Goal: Task Accomplishment & Management: Manage account settings

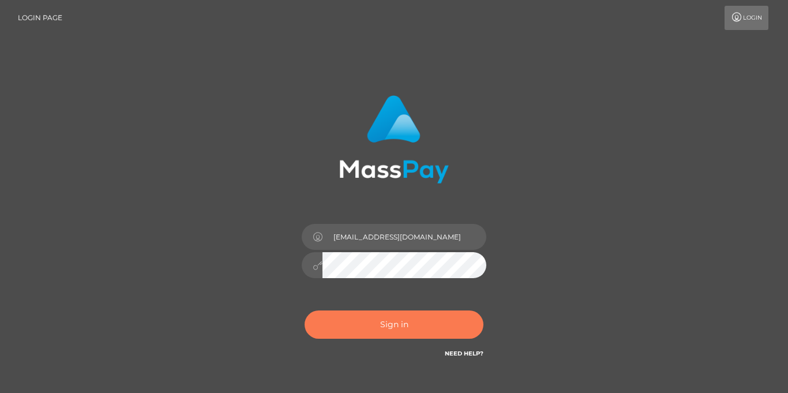
click at [416, 322] on button "Sign in" at bounding box center [394, 324] width 179 height 28
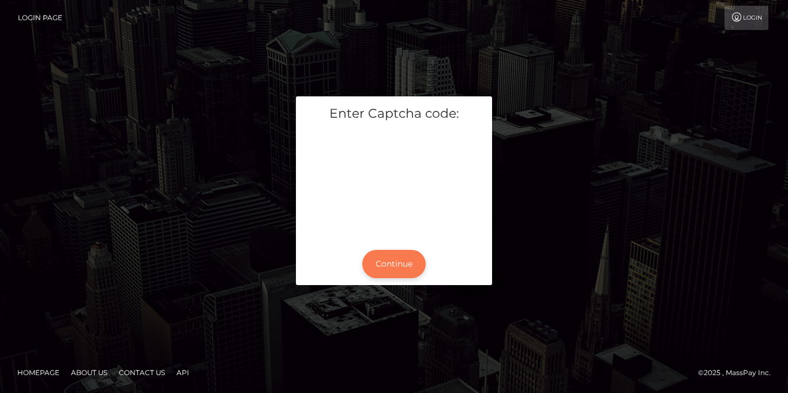
click at [389, 267] on button "Continue" at bounding box center [393, 264] width 63 height 28
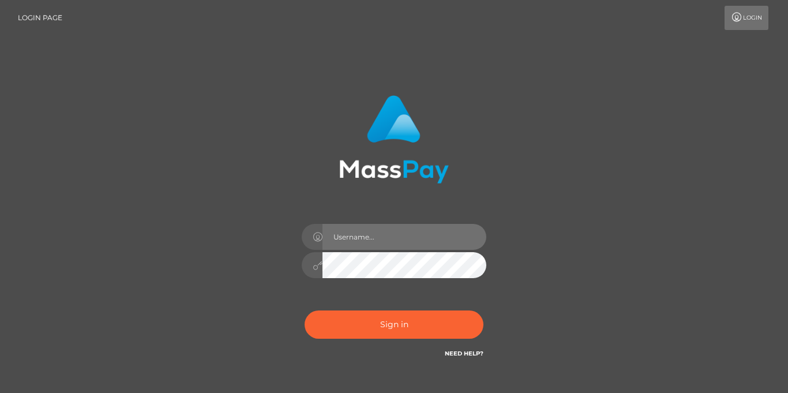
click at [363, 237] on input "text" at bounding box center [404, 237] width 164 height 26
type input "[EMAIL_ADDRESS][DOMAIN_NAME]"
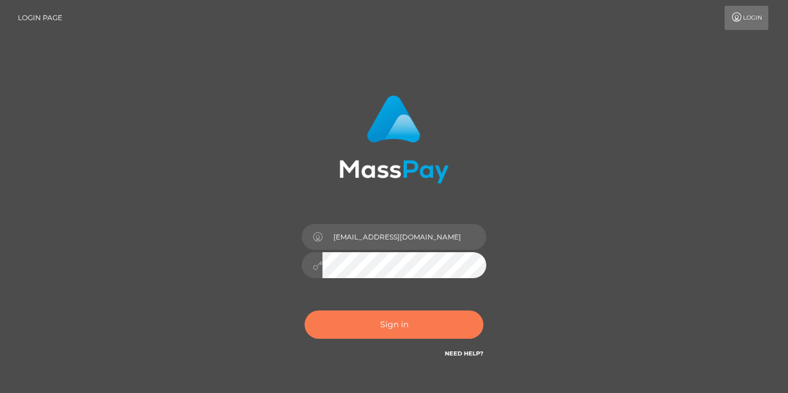
click at [408, 328] on button "Sign in" at bounding box center [394, 324] width 179 height 28
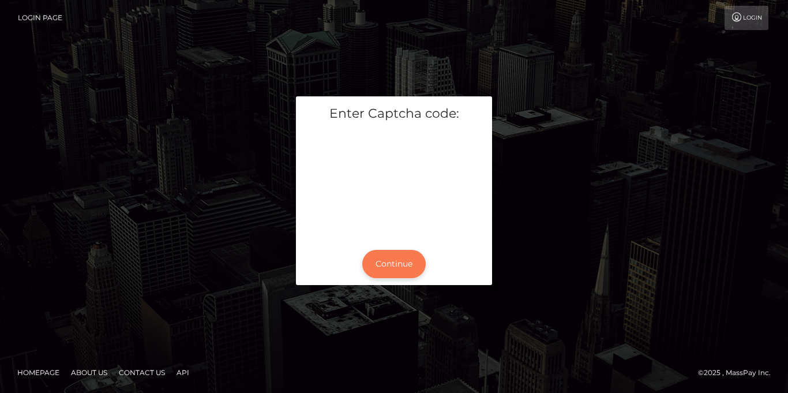
click at [396, 269] on button "Continue" at bounding box center [393, 264] width 63 height 28
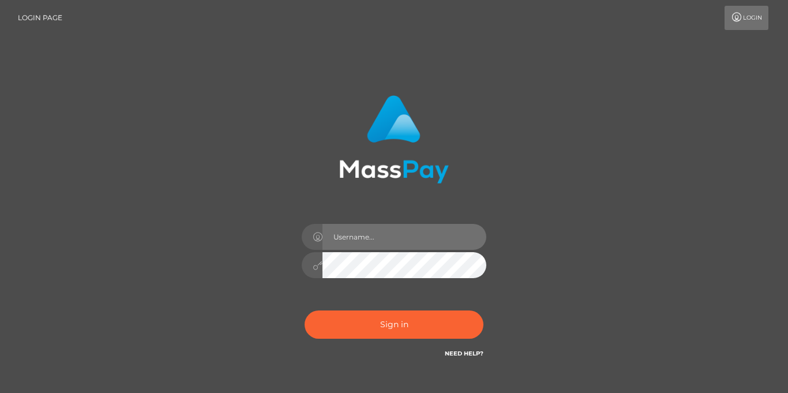
click at [385, 236] on input "text" at bounding box center [404, 237] width 164 height 26
click at [384, 238] on input "text" at bounding box center [404, 237] width 164 height 26
type input "[EMAIL_ADDRESS][DOMAIN_NAME]"
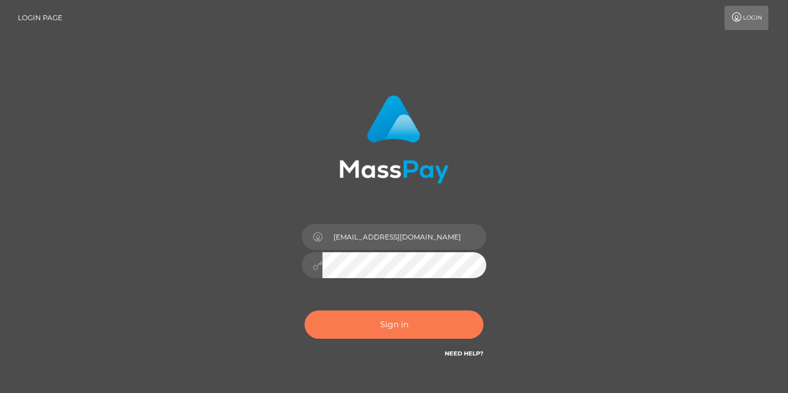
click at [422, 328] on button "Sign in" at bounding box center [394, 324] width 179 height 28
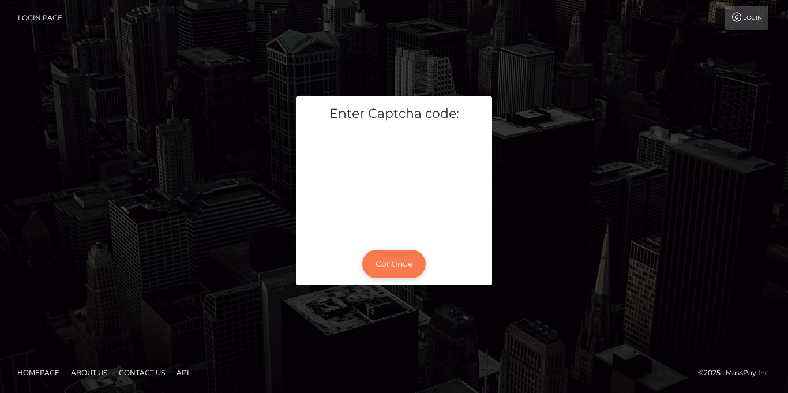
click at [400, 262] on button "Continue" at bounding box center [393, 264] width 63 height 28
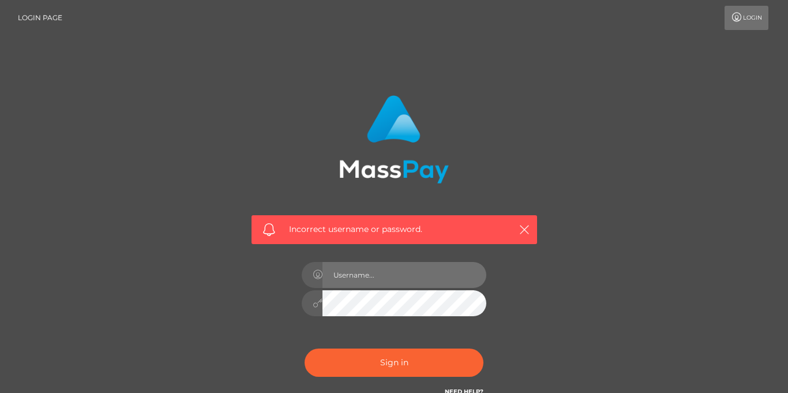
click at [386, 279] on input "text" at bounding box center [404, 275] width 164 height 26
click at [360, 279] on input "text" at bounding box center [404, 275] width 164 height 26
click at [755, 20] on link "Login" at bounding box center [747, 18] width 44 height 24
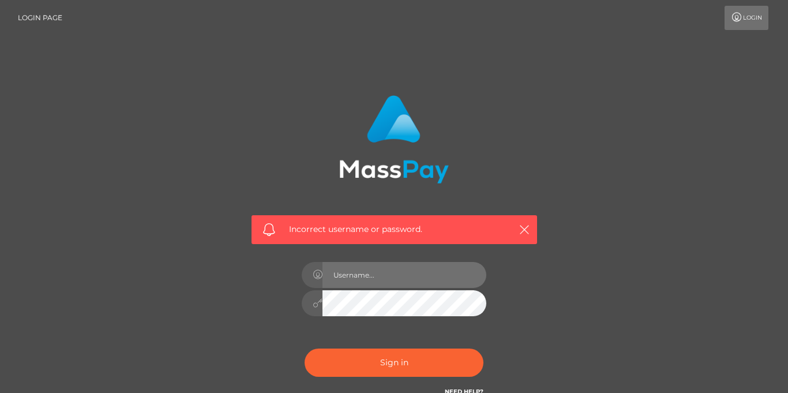
type input "tabithawangechi23@gmail.com"
click at [755, 20] on link "Login" at bounding box center [747, 18] width 44 height 24
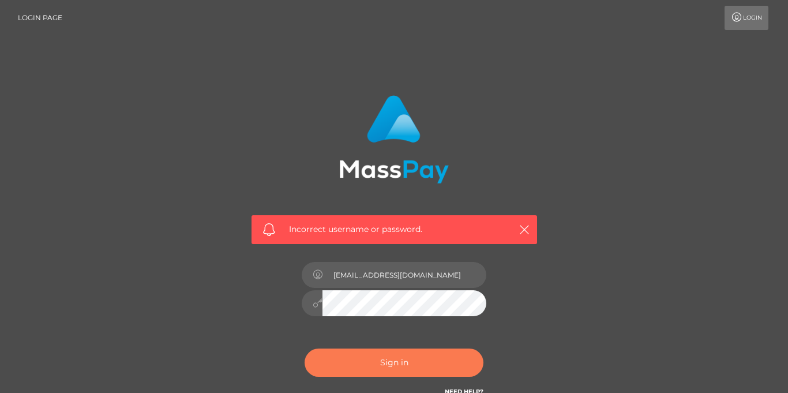
click at [419, 361] on button "Sign in" at bounding box center [394, 362] width 179 height 28
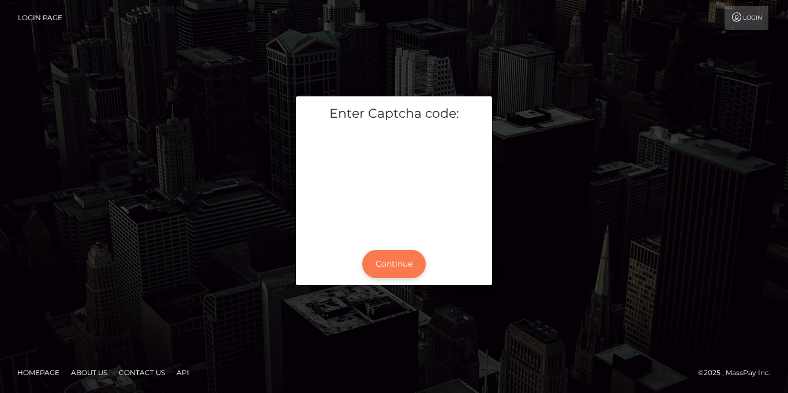
click at [381, 262] on button "Continue" at bounding box center [393, 264] width 63 height 28
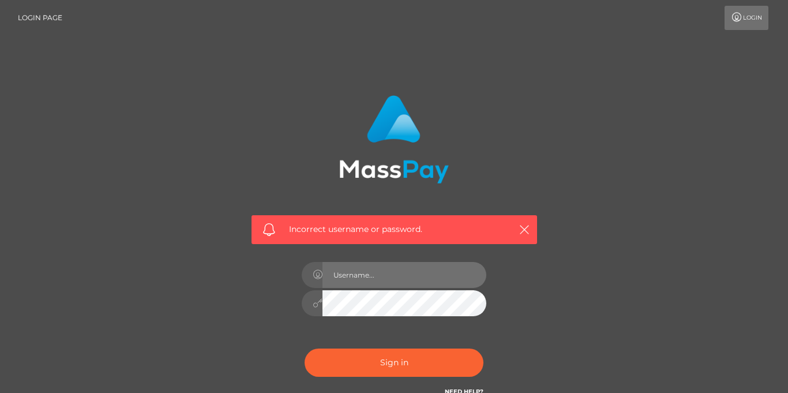
click at [370, 274] on input "text" at bounding box center [404, 275] width 164 height 26
type input "[EMAIL_ADDRESS][DOMAIN_NAME]"
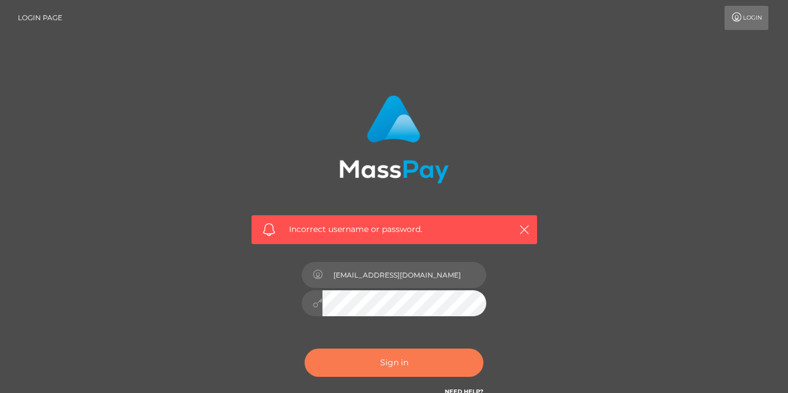
click at [419, 362] on button "Sign in" at bounding box center [394, 362] width 179 height 28
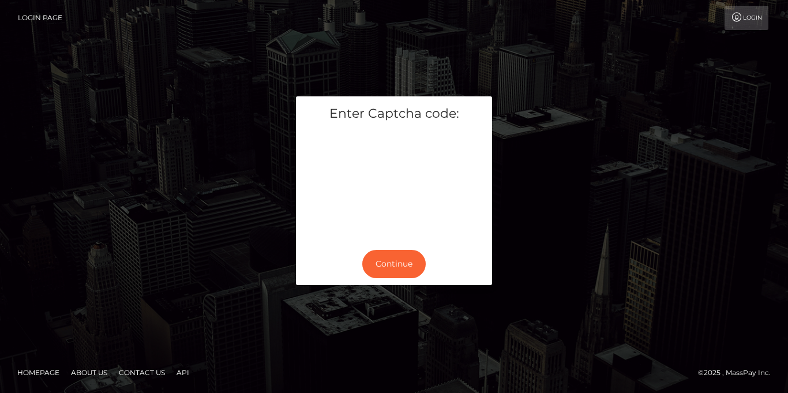
click at [23, 15] on link "Login Page" at bounding box center [40, 18] width 44 height 24
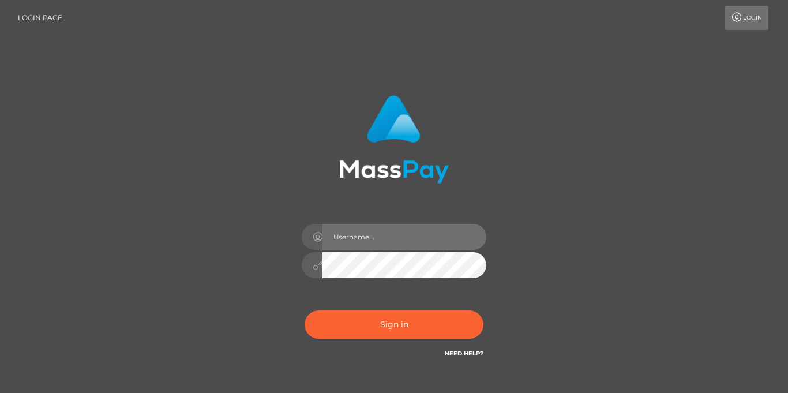
click at [347, 233] on input "text" at bounding box center [404, 237] width 164 height 26
click at [354, 237] on input "text" at bounding box center [404, 237] width 164 height 26
type input "[EMAIL_ADDRESS][DOMAIN_NAME]"
click at [747, 20] on link "Login" at bounding box center [747, 18] width 44 height 24
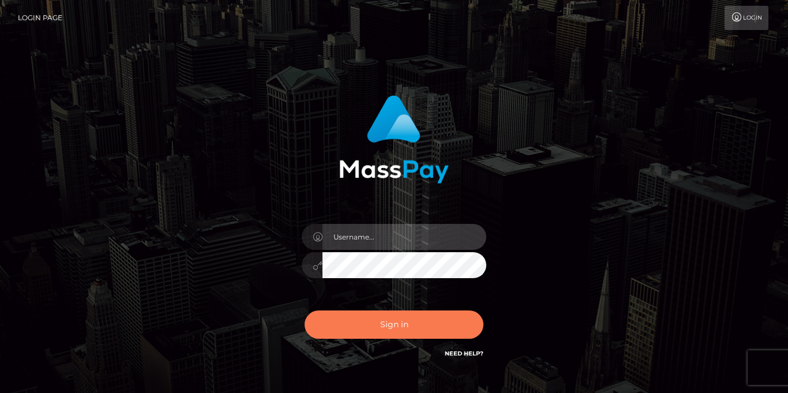
type input "[EMAIL_ADDRESS][DOMAIN_NAME]"
click at [447, 322] on button "Sign in" at bounding box center [394, 324] width 179 height 28
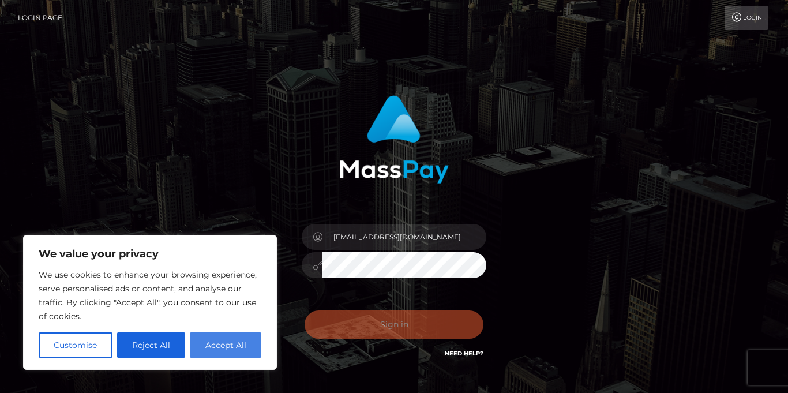
click at [215, 337] on button "Accept All" at bounding box center [226, 344] width 72 height 25
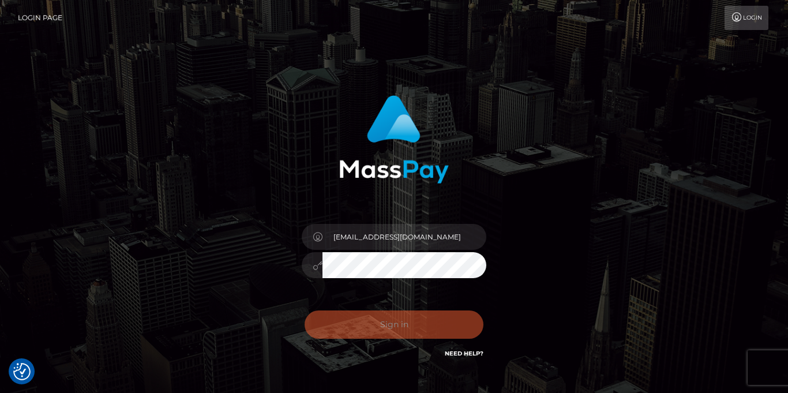
checkbox input "true"
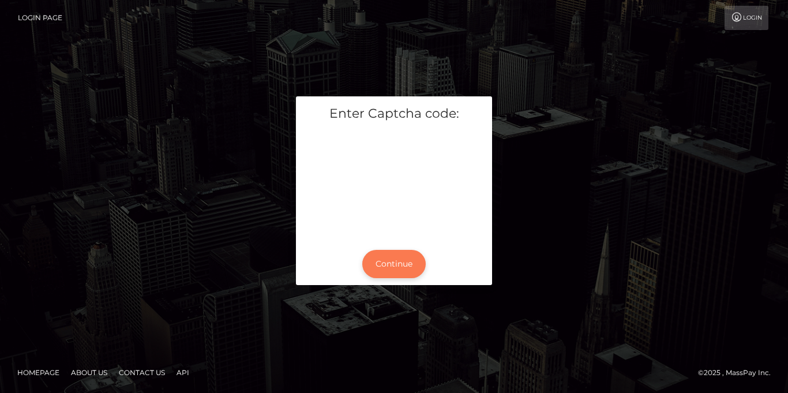
click at [390, 261] on button "Continue" at bounding box center [393, 264] width 63 height 28
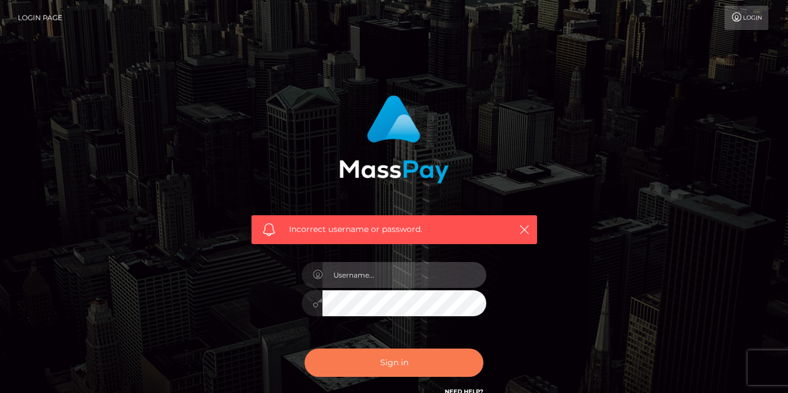
type input "[EMAIL_ADDRESS][DOMAIN_NAME]"
click at [429, 362] on button "Sign in" at bounding box center [394, 362] width 179 height 28
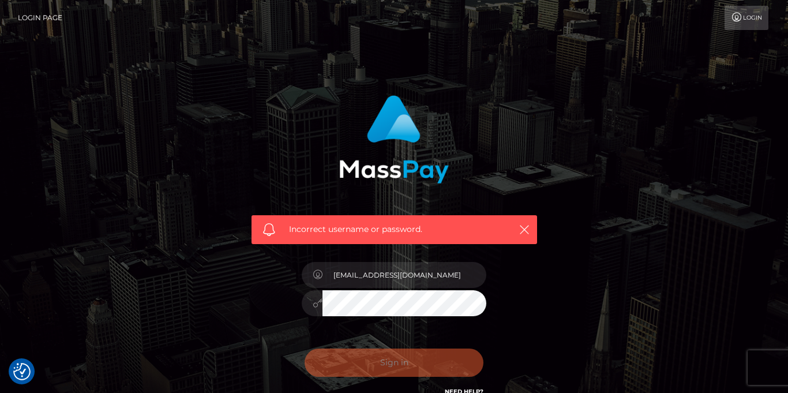
checkbox input "true"
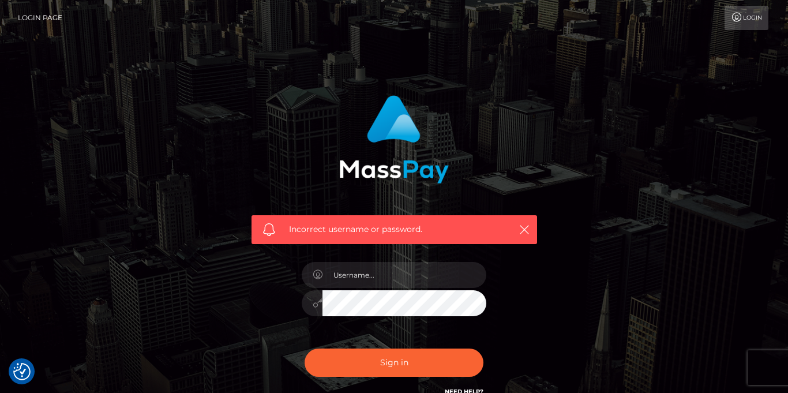
checkbox input "true"
type input "[EMAIL_ADDRESS][DOMAIN_NAME]"
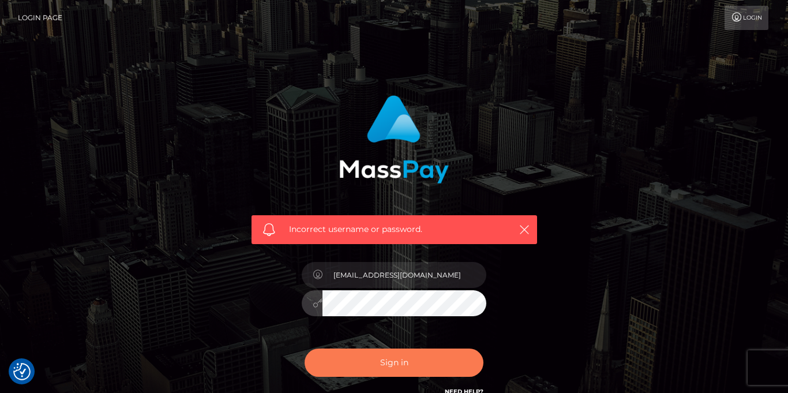
click at [411, 363] on button "Sign in" at bounding box center [394, 362] width 179 height 28
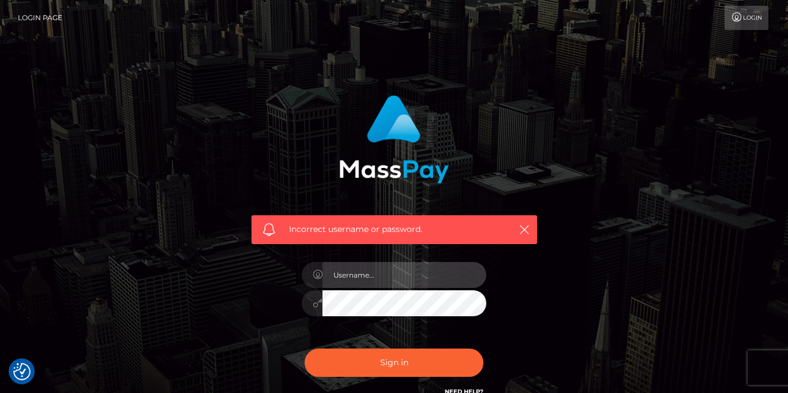
type input "[EMAIL_ADDRESS][DOMAIN_NAME]"
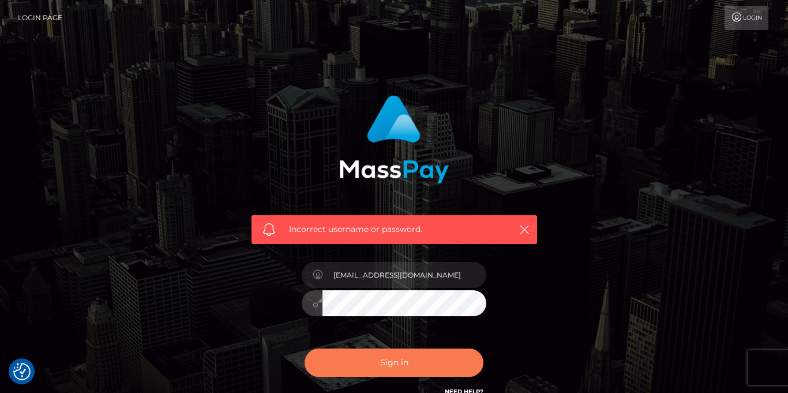
click at [427, 359] on button "Sign in" at bounding box center [394, 362] width 179 height 28
type input "[EMAIL_ADDRESS][DOMAIN_NAME]"
click at [426, 361] on button "Sign in" at bounding box center [394, 362] width 179 height 28
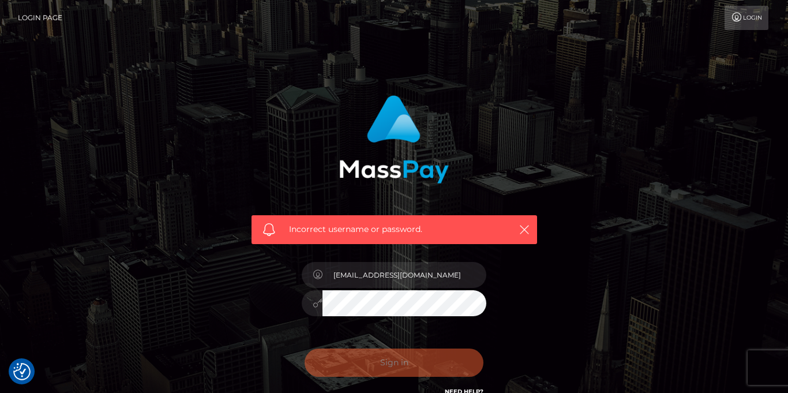
click at [426, 361] on div "Sign in Need Help?" at bounding box center [394, 367] width 202 height 51
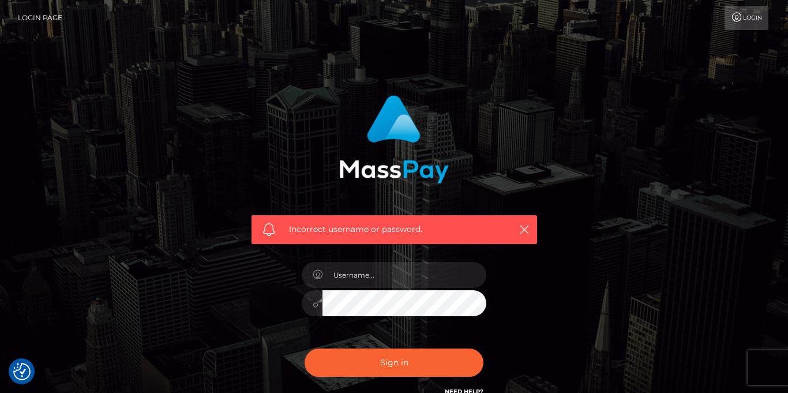
checkbox input "true"
